Goal: Task Accomplishment & Management: Use online tool/utility

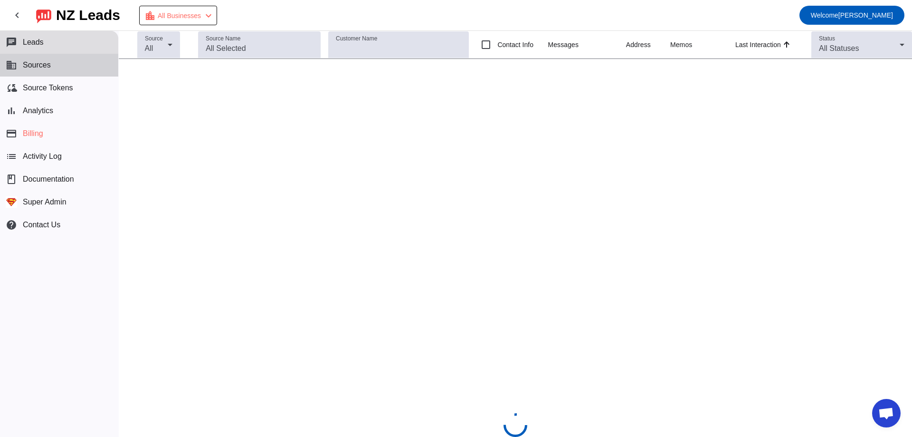
click at [67, 68] on button "business Sources" at bounding box center [59, 65] width 118 height 23
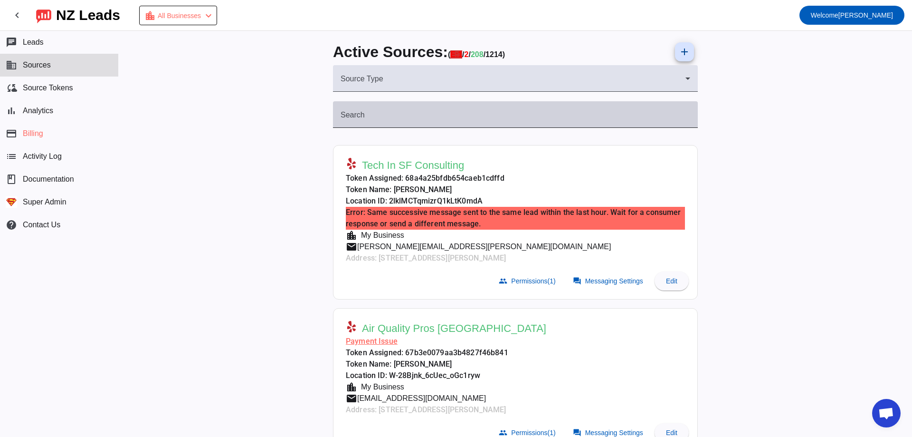
click at [369, 113] on div "Search" at bounding box center [516, 114] width 350 height 27
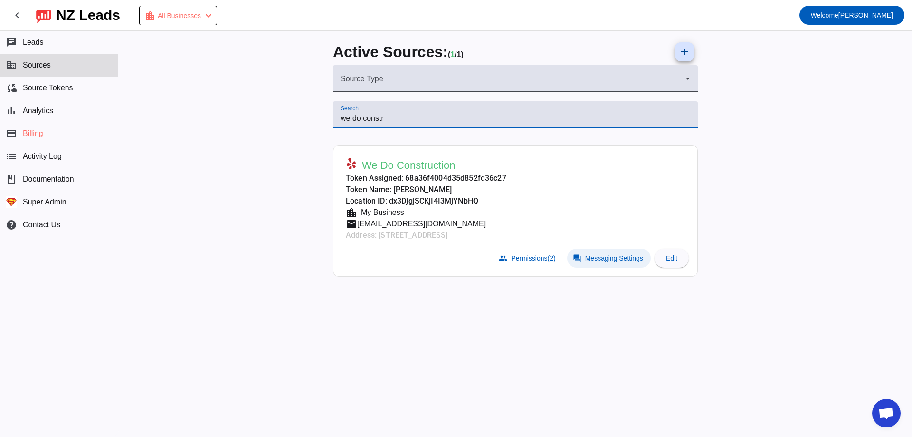
type input "we do constr"
click at [580, 259] on mat-icon "forum" at bounding box center [577, 258] width 9 height 9
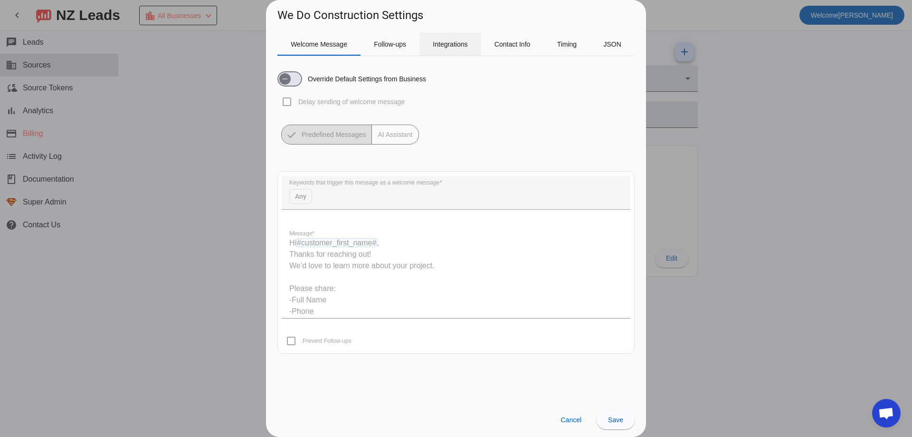
click at [453, 37] on span "Integrations" at bounding box center [450, 44] width 35 height 23
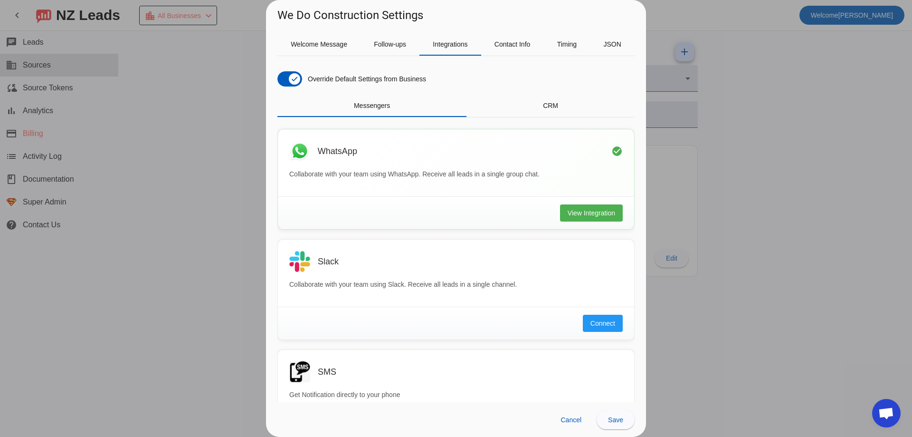
click at [535, 92] on div "Override Default Settings from Business Messengers CRM WhatsApp check_circle Co…" at bounding box center [455, 233] width 357 height 338
click at [543, 134] on div "WhatsApp check_circle Collaborate with your team using WhatsApp. Receive all le…" at bounding box center [456, 161] width 356 height 67
click at [547, 108] on span "CRM" at bounding box center [550, 105] width 15 height 7
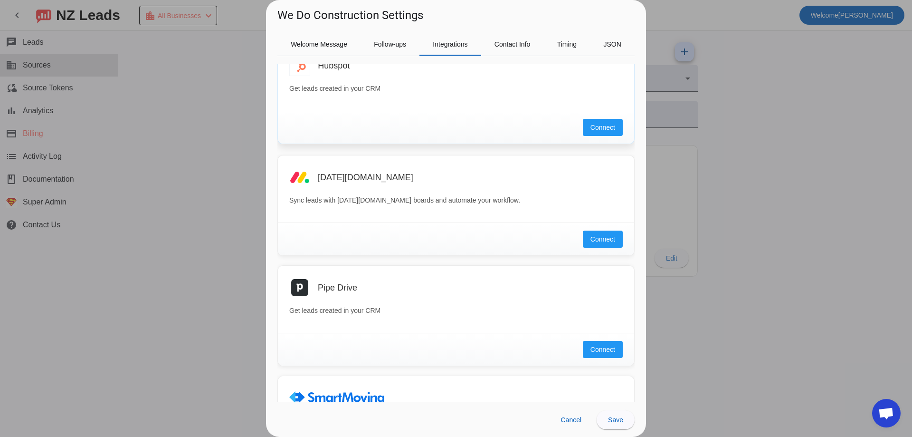
scroll to position [175, 0]
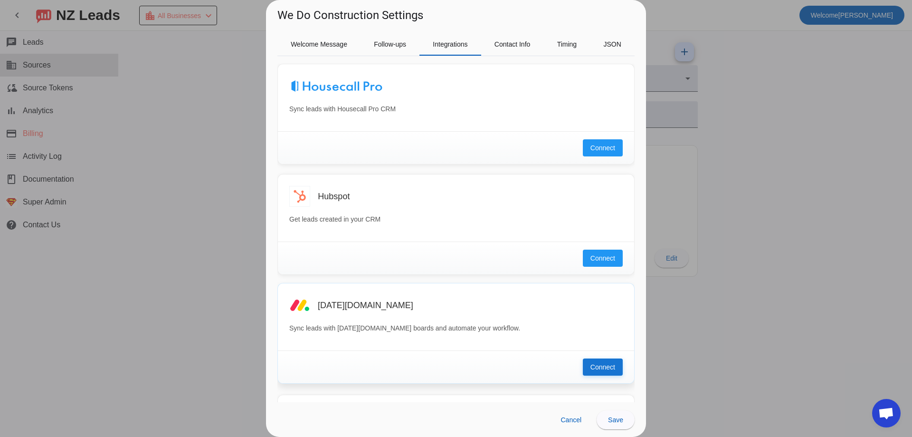
click at [591, 363] on span "Connect" at bounding box center [603, 367] width 25 height 10
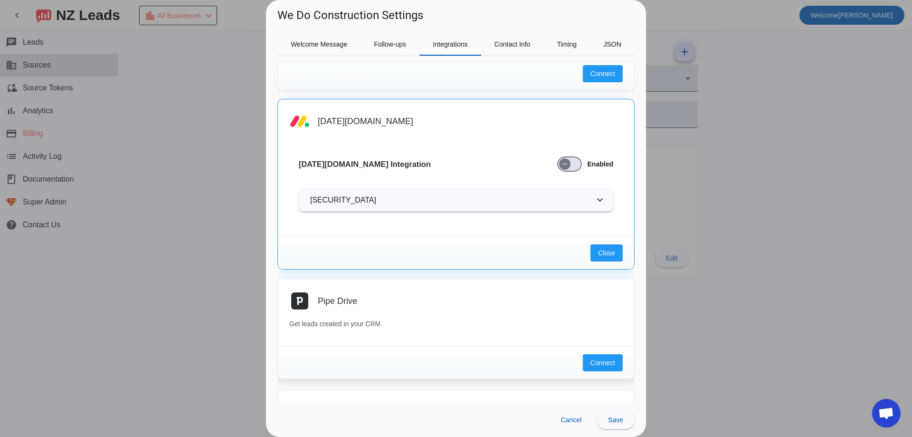
scroll to position [365, 0]
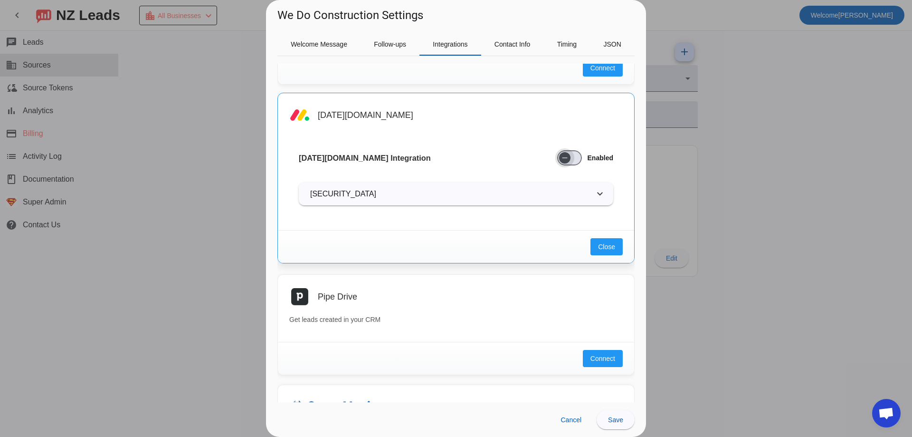
click at [564, 165] on span "button" at bounding box center [564, 157] width 19 height 19
drag, startPoint x: 599, startPoint y: 250, endPoint x: 626, endPoint y: 389, distance: 141.7
click at [593, 363] on div "GoHighLevel Capture New Leads. HighLevel Connect Sync leads with Housecall Pro …" at bounding box center [455, 235] width 357 height 950
click at [617, 418] on span "Save" at bounding box center [615, 420] width 15 height 8
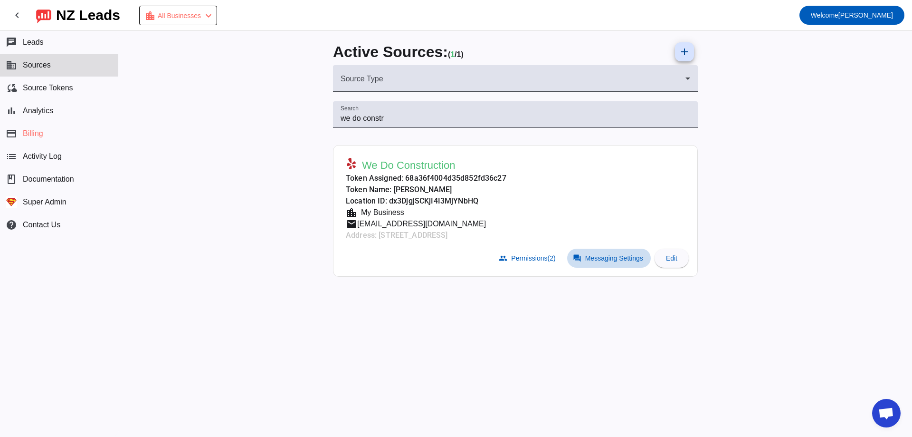
click at [588, 267] on span at bounding box center [609, 258] width 84 height 19
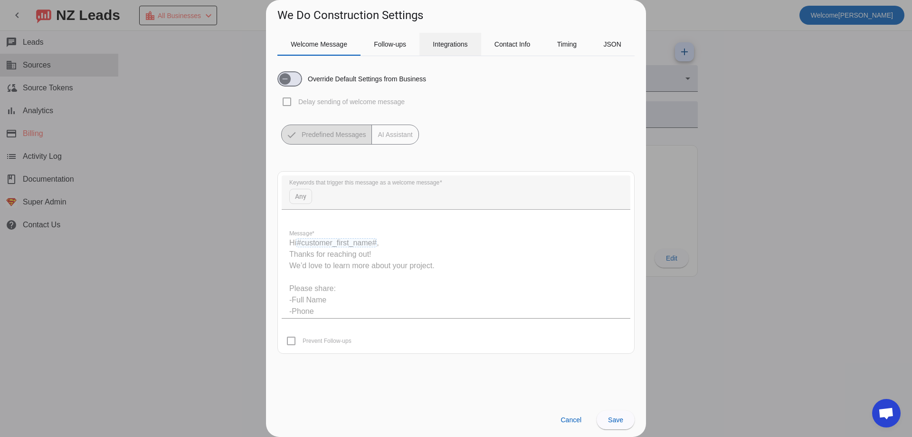
click at [453, 44] on span "Integrations" at bounding box center [450, 44] width 35 height 7
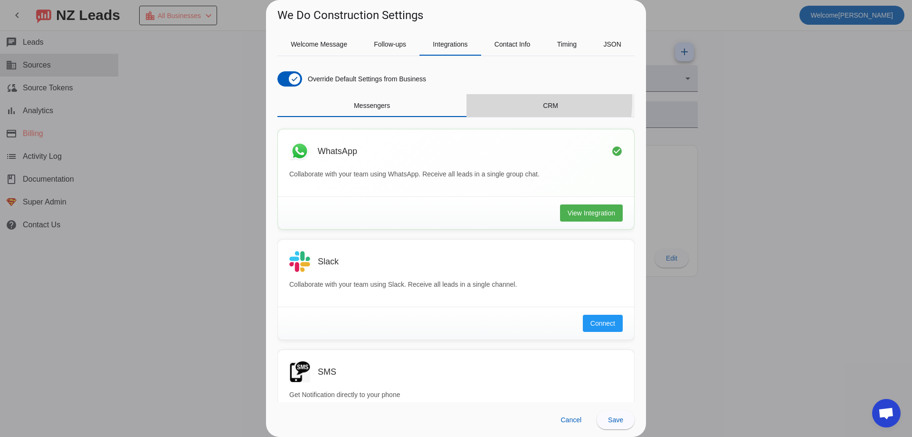
click at [516, 101] on div "CRM" at bounding box center [551, 105] width 168 height 23
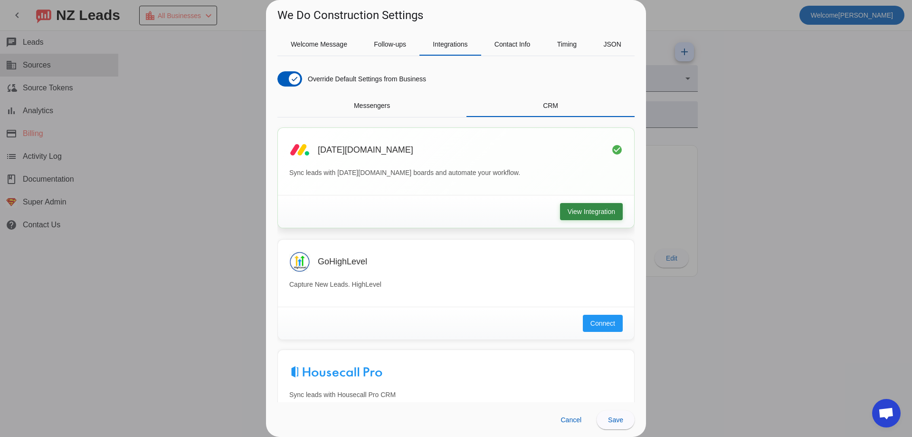
click at [568, 208] on span "View Integration" at bounding box center [592, 212] width 48 height 10
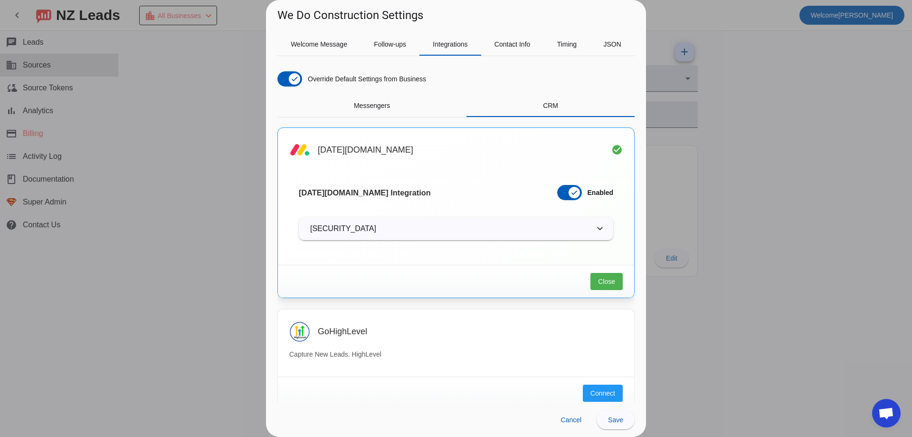
click at [594, 229] on icon at bounding box center [599, 228] width 11 height 11
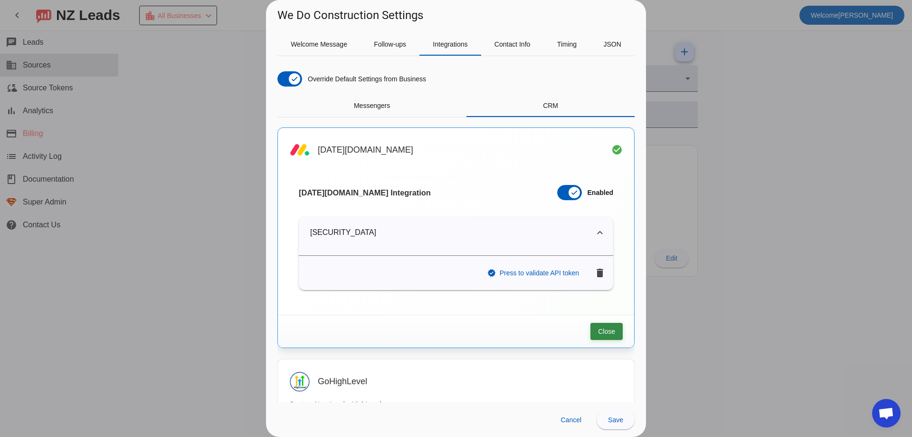
click at [598, 328] on span "Close" at bounding box center [606, 331] width 17 height 10
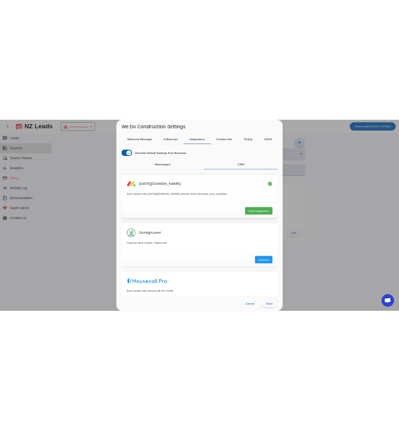
scroll to position [0, 0]
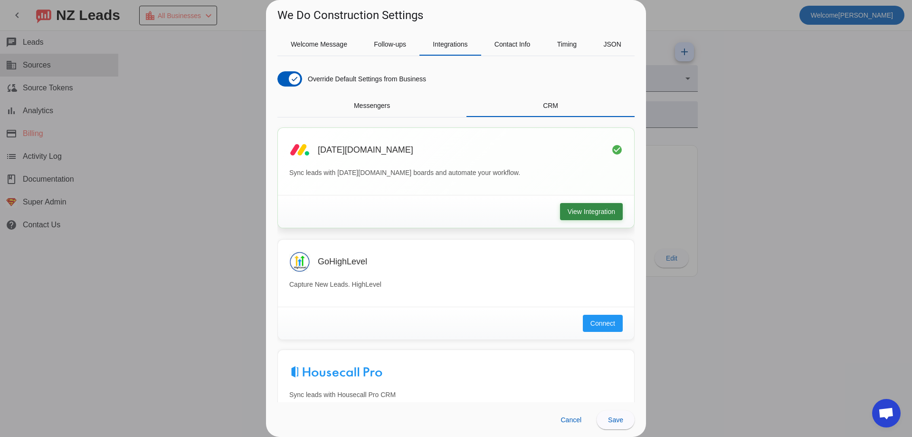
click at [605, 209] on span "View Integration" at bounding box center [592, 212] width 48 height 10
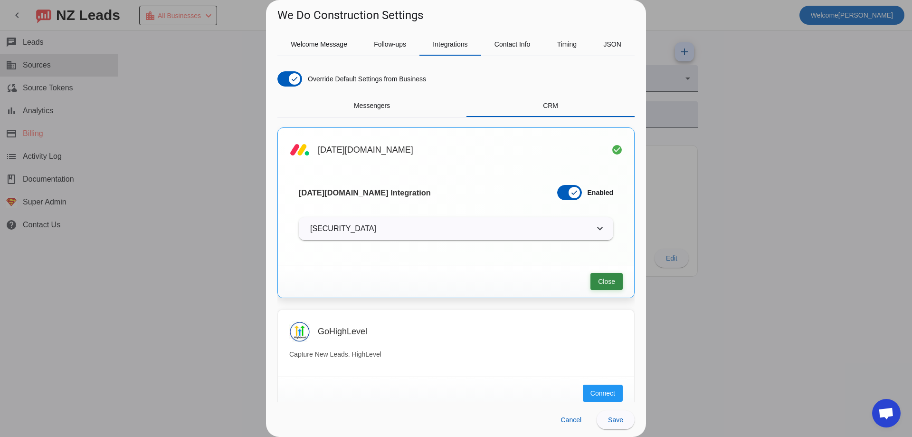
click at [610, 277] on button "Close" at bounding box center [607, 281] width 32 height 17
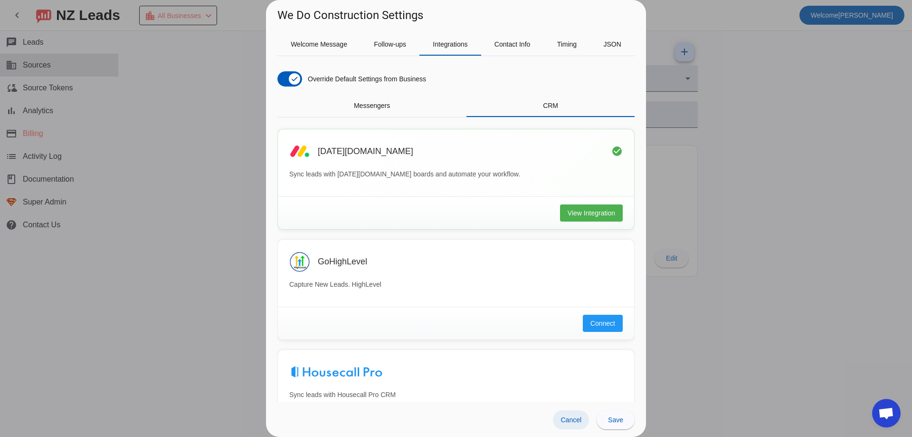
click at [577, 418] on span "Cancel" at bounding box center [571, 420] width 21 height 8
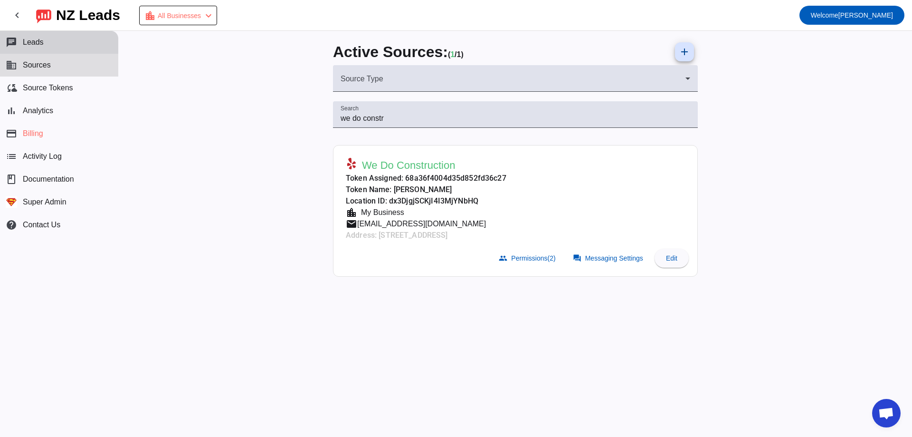
click at [74, 42] on button "chat Leads" at bounding box center [59, 42] width 118 height 23
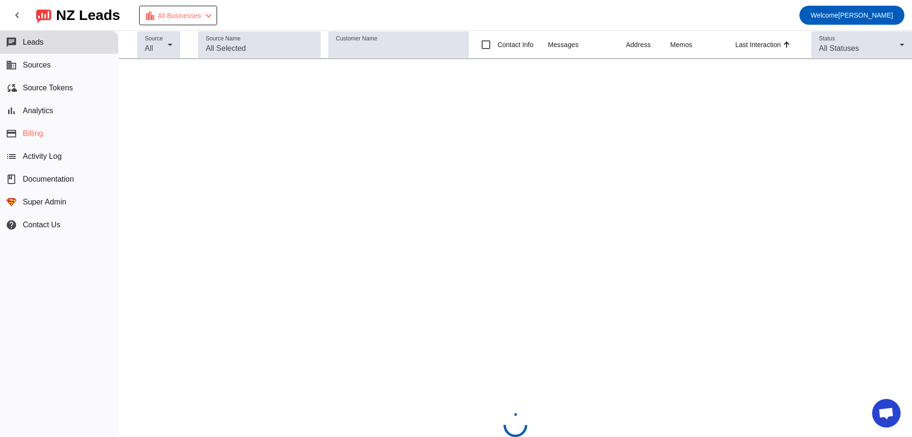
drag, startPoint x: 74, startPoint y: 42, endPoint x: 384, endPoint y: 115, distance: 319.4
click at [384, 115] on div "Source All Source Name Customer Name Contact Info Messages Address Memos Last I…" at bounding box center [515, 234] width 793 height 406
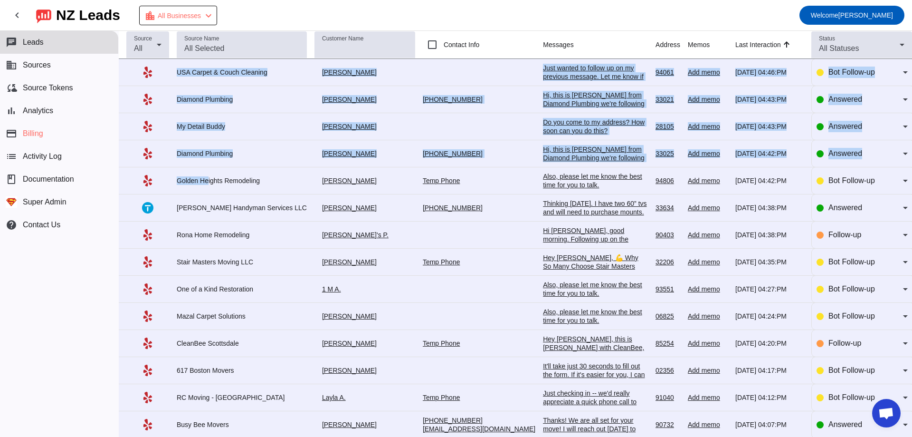
drag, startPoint x: 146, startPoint y: 76, endPoint x: 208, endPoint y: 192, distance: 132.0
click at [208, 192] on tbody "USA Carpet & Couch Cleaning [PERSON_NAME] Just wanted to follow up on my previo…" at bounding box center [515, 397] width 793 height 677
click at [204, 191] on td "Golden Heights Remodeling" at bounding box center [246, 180] width 138 height 27
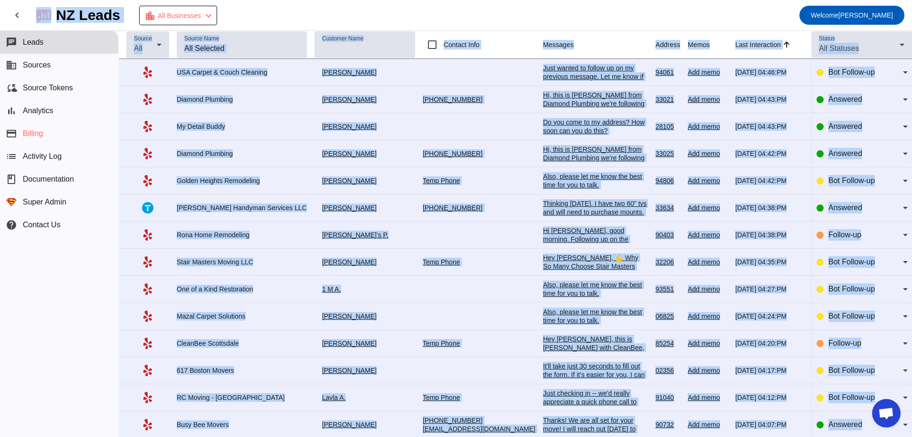
click at [207, 187] on td "Golden Heights Remodeling" at bounding box center [246, 180] width 138 height 27
